Goal: Task Accomplishment & Management: Manage account settings

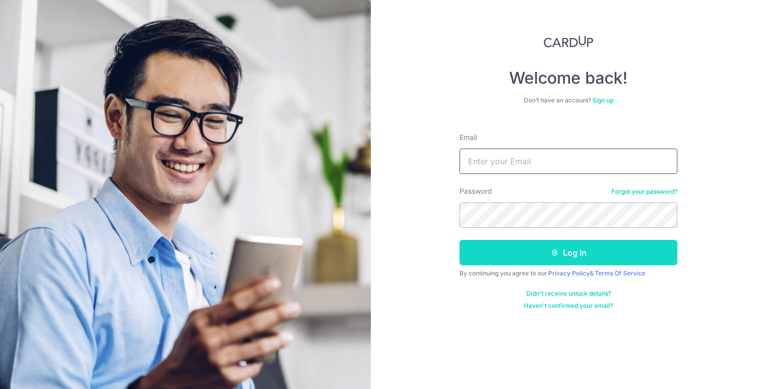
type input "[EMAIL_ADDRESS][DOMAIN_NAME]"
click at [573, 242] on button "Log in" at bounding box center [569, 252] width 218 height 25
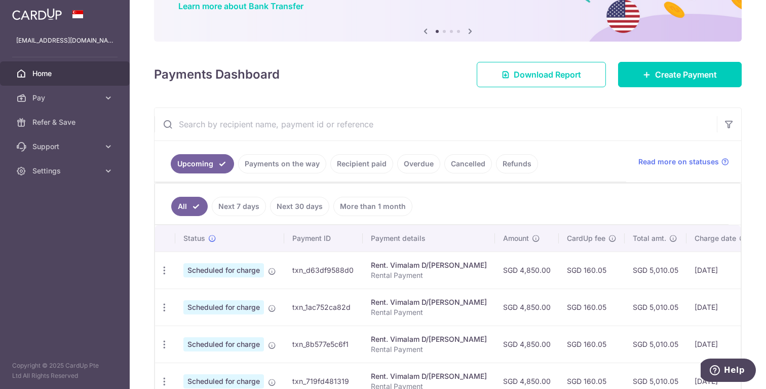
scroll to position [89, 0]
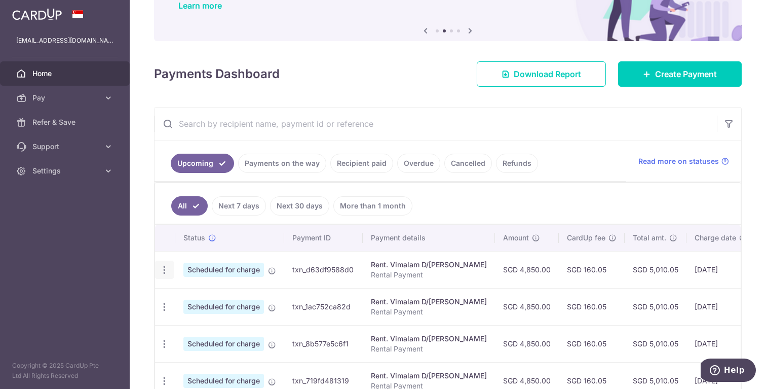
click at [167, 270] on icon "button" at bounding box center [164, 270] width 11 height 11
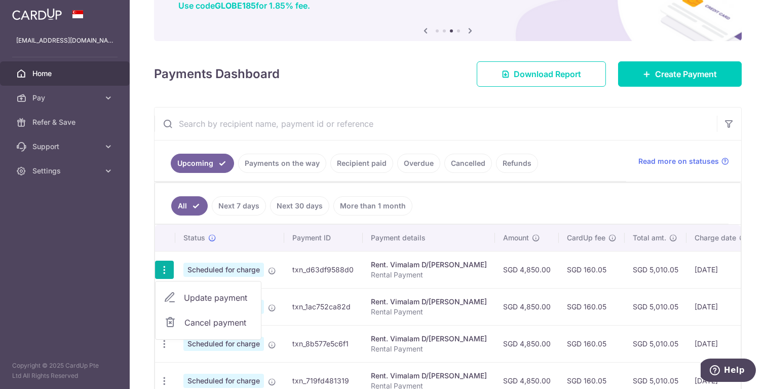
click at [196, 299] on span "Update payment" at bounding box center [218, 297] width 69 height 12
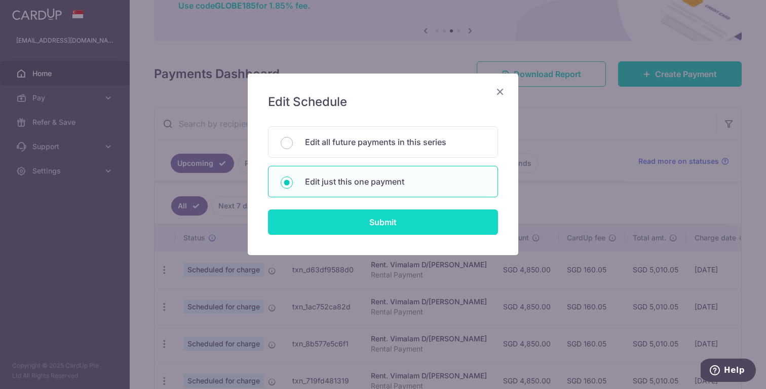
click at [355, 220] on input "Submit" at bounding box center [383, 221] width 230 height 25
radio input "true"
type input "4,850.00"
type input "[DATE]"
type input "Rental Payment"
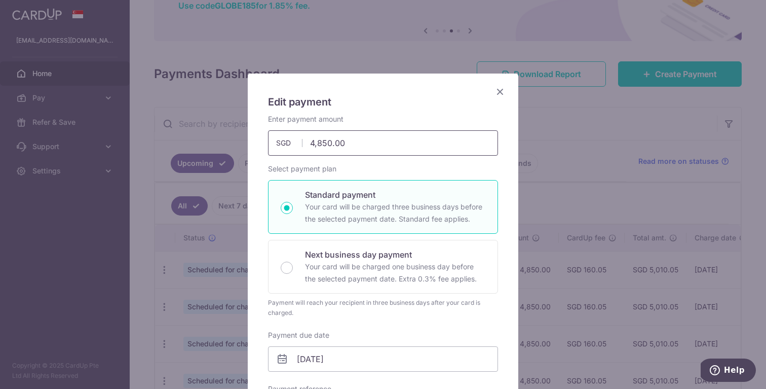
click at [379, 148] on input "4,850.00" at bounding box center [383, 142] width 230 height 25
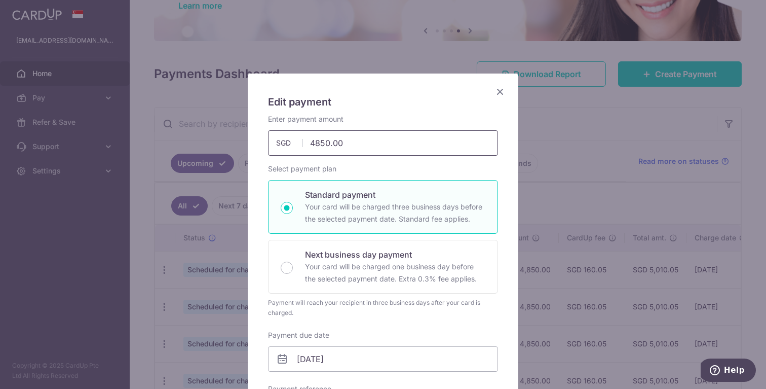
paste input "436"
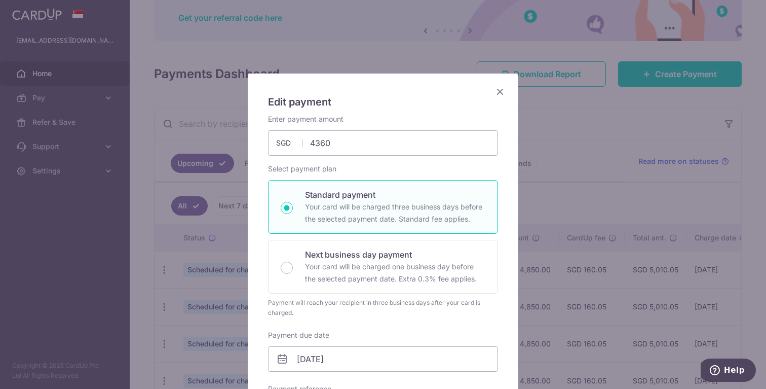
type input "4,360.00"
click at [358, 167] on div "Select payment plan Standard payment Your card will be charged three business d…" at bounding box center [383, 241] width 230 height 154
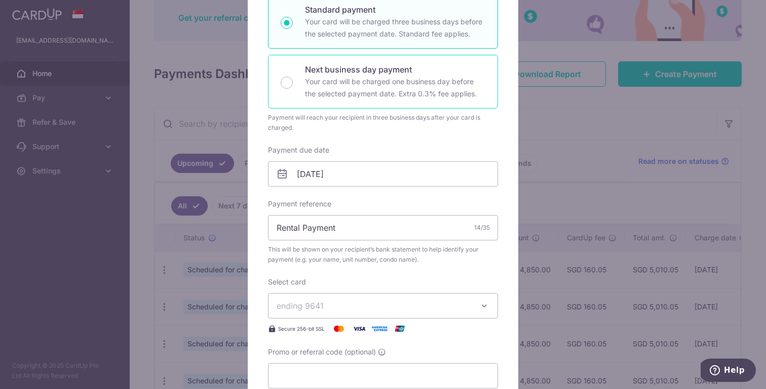
scroll to position [186, 0]
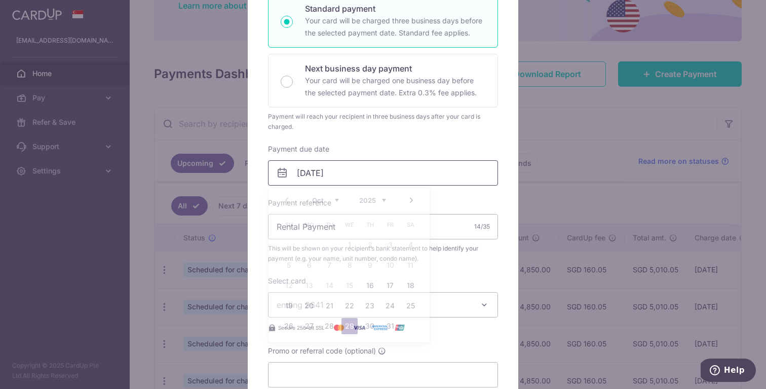
click at [301, 178] on input "[DATE]" at bounding box center [383, 172] width 230 height 25
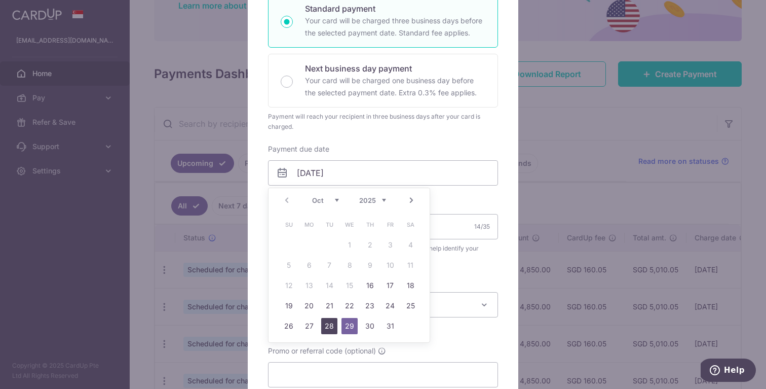
click at [332, 325] on link "28" at bounding box center [329, 326] width 16 height 16
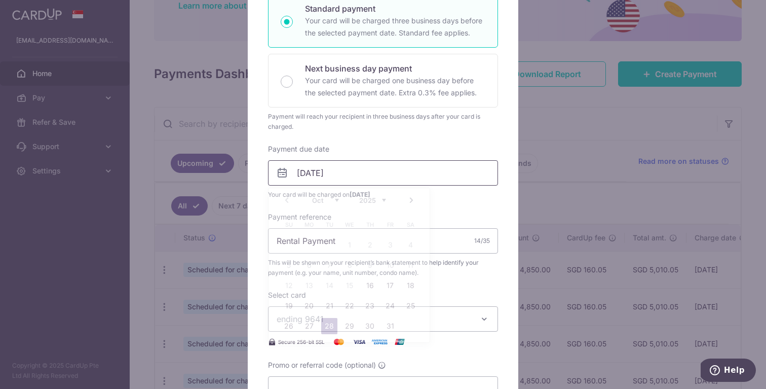
click at [310, 177] on input "[DATE]" at bounding box center [383, 172] width 230 height 25
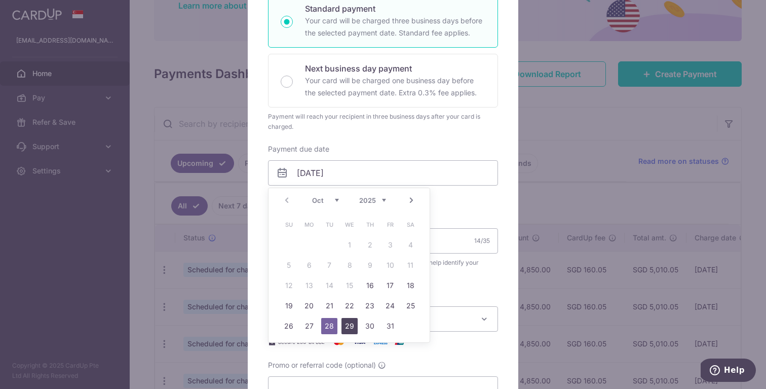
click at [353, 324] on link "29" at bounding box center [350, 326] width 16 height 16
type input "[DATE]"
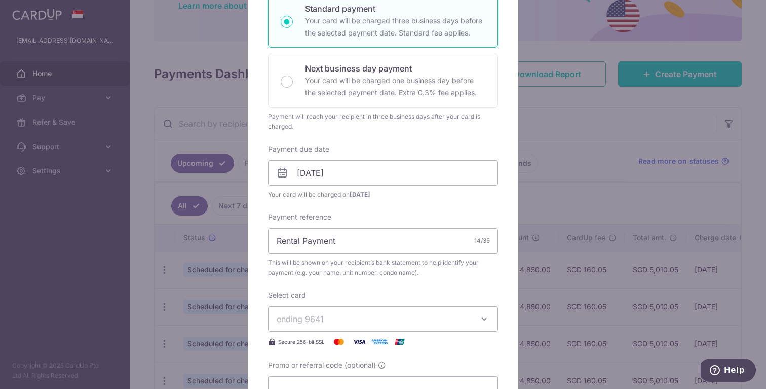
click at [364, 207] on div "Enter payment amount 4,360.00 4360.00 SGD To change the payment amount, please …" at bounding box center [383, 164] width 230 height 473
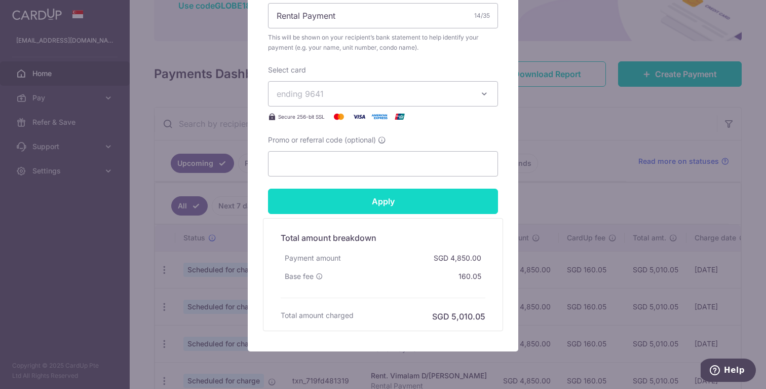
scroll to position [447, 0]
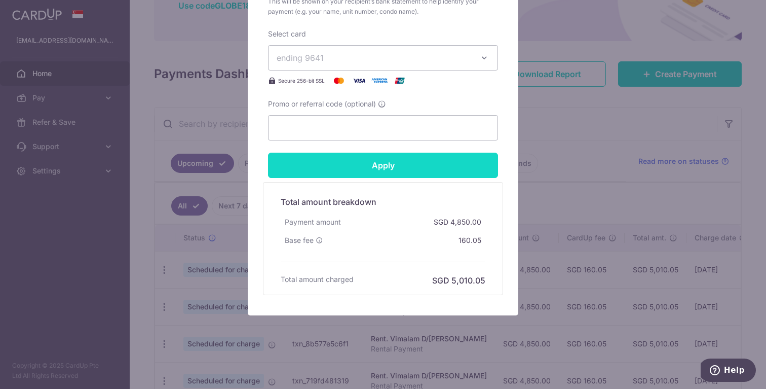
click at [394, 169] on input "Apply" at bounding box center [383, 165] width 230 height 25
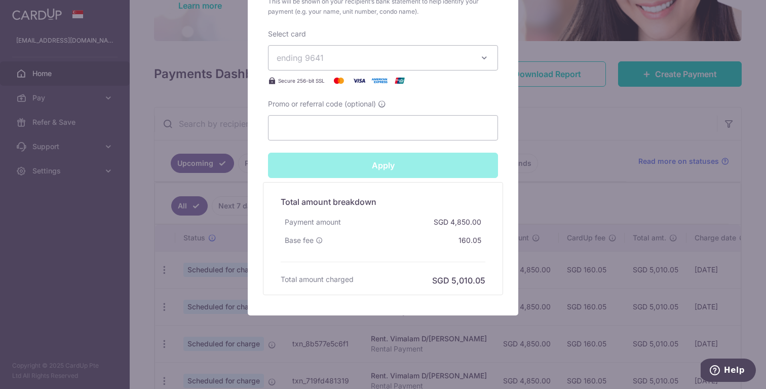
type input "Successfully Applied"
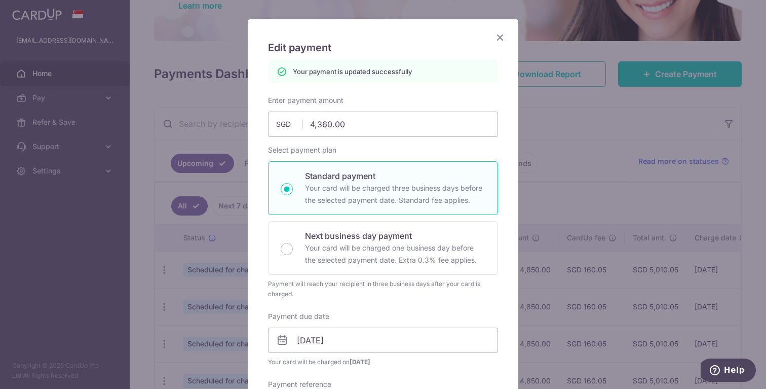
scroll to position [0, 0]
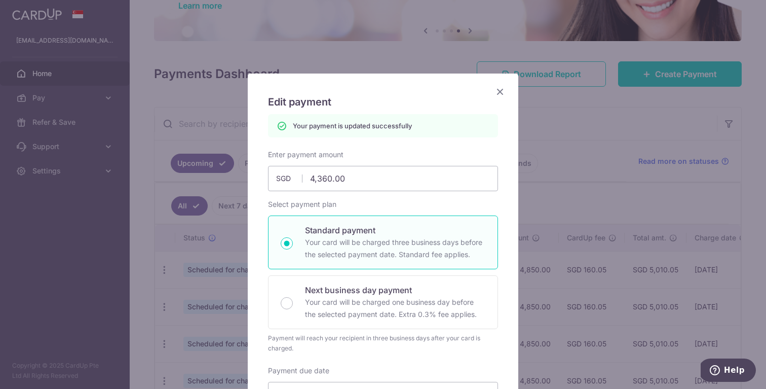
click at [502, 92] on icon "Close" at bounding box center [500, 91] width 12 height 13
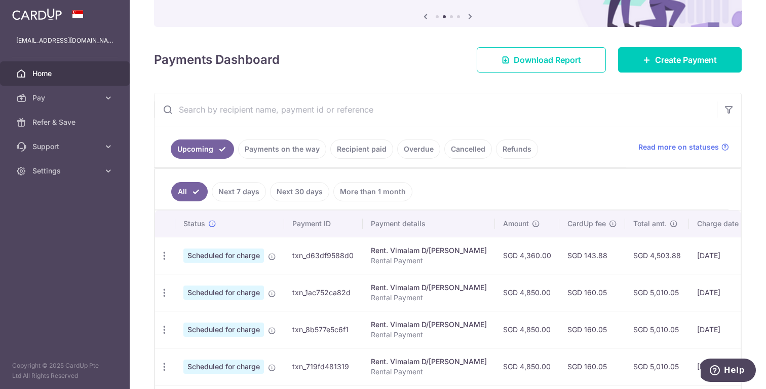
scroll to position [105, 0]
